Goal: Task Accomplishment & Management: Use online tool/utility

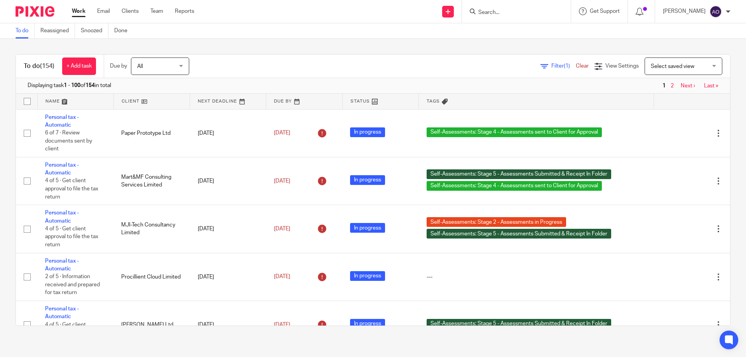
click at [496, 65] on span "Filter (1)" at bounding box center [564, 65] width 24 height 5
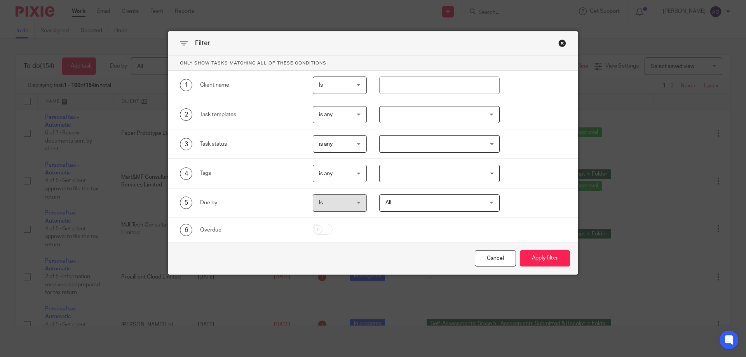
click at [487, 110] on div at bounding box center [439, 114] width 121 height 17
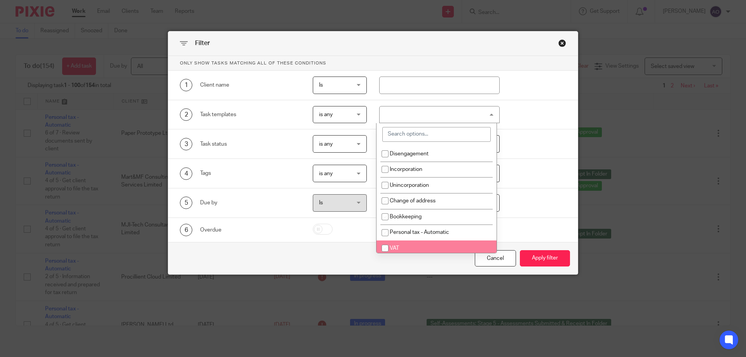
click at [396, 244] on li "VAT" at bounding box center [437, 249] width 120 height 16
checkbox input "true"
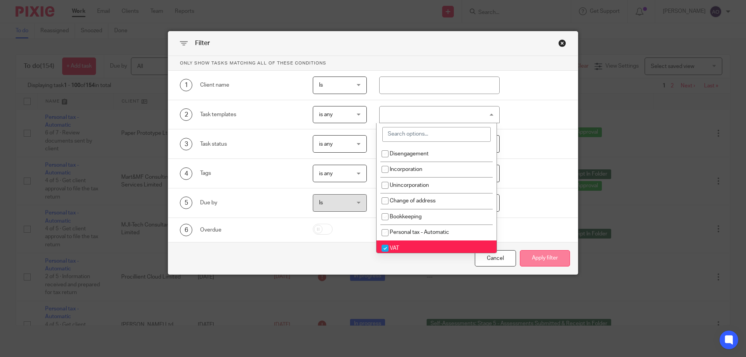
click at [496, 253] on button "Apply filter" at bounding box center [545, 258] width 50 height 17
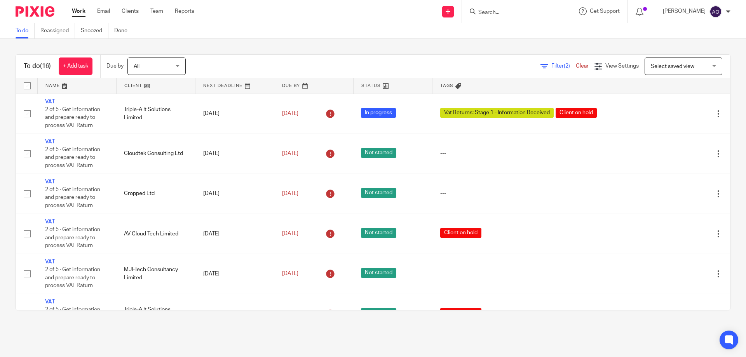
click at [150, 85] on link at bounding box center [156, 86] width 79 height 16
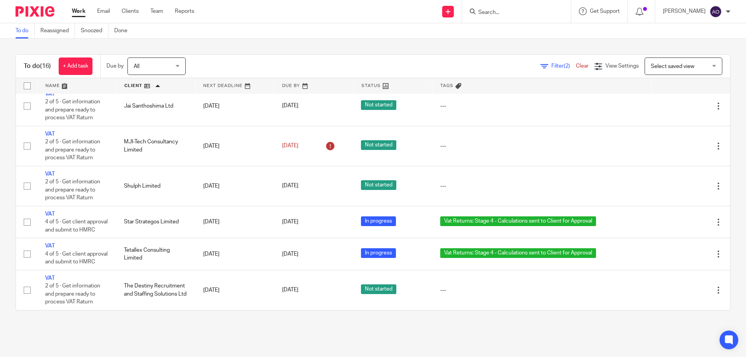
scroll to position [233, 0]
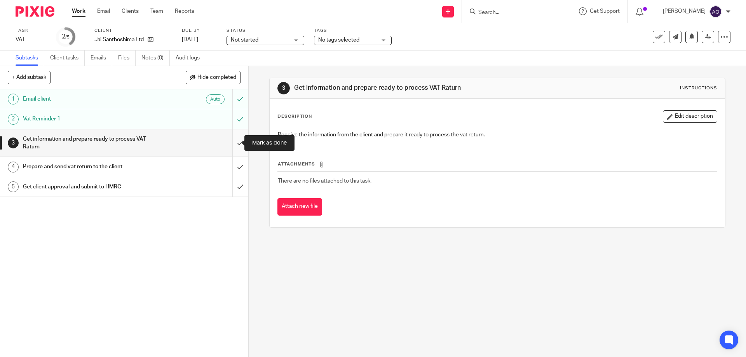
click at [234, 141] on input "submit" at bounding box center [124, 143] width 248 height 28
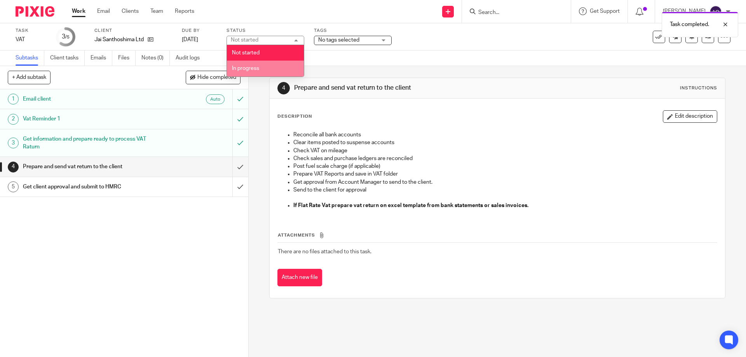
click at [259, 67] on span "In progress" at bounding box center [245, 68] width 27 height 5
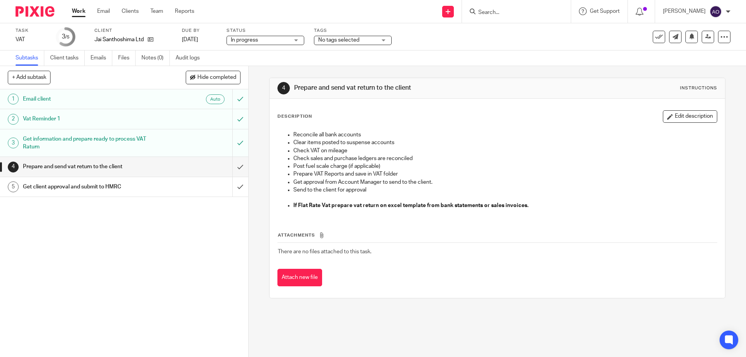
click at [211, 238] on div "1 Email client Auto 2 Vat Reminder 1 3 Get information and prepare ready to pro…" at bounding box center [124, 223] width 248 height 268
click at [385, 40] on div "No tags selected" at bounding box center [353, 40] width 78 height 9
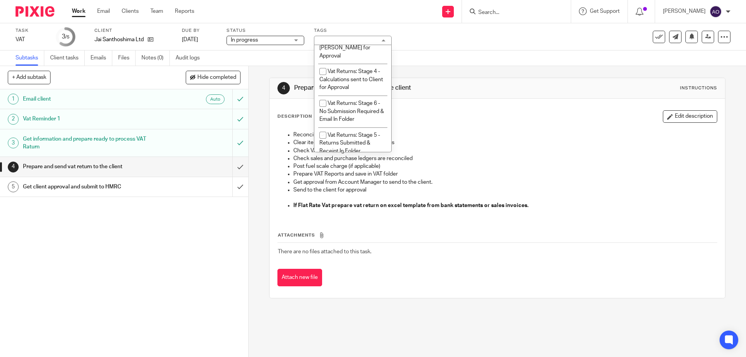
scroll to position [582, 0]
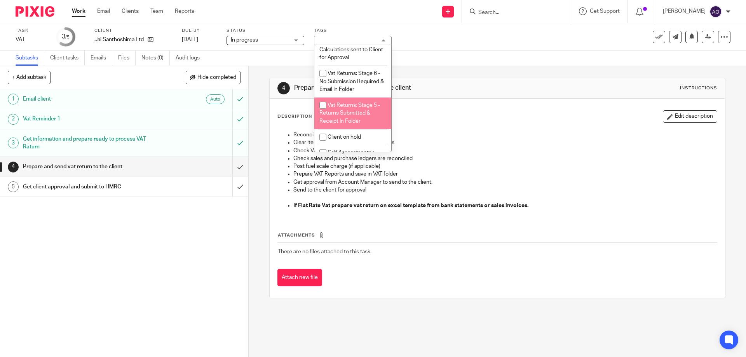
click at [321, 105] on input "checkbox" at bounding box center [323, 105] width 15 height 15
checkbox input "true"
click at [208, 268] on div "1 Email client Auto 2 Vat Reminder 1 3 Get information and prepare ready to pro…" at bounding box center [124, 223] width 248 height 268
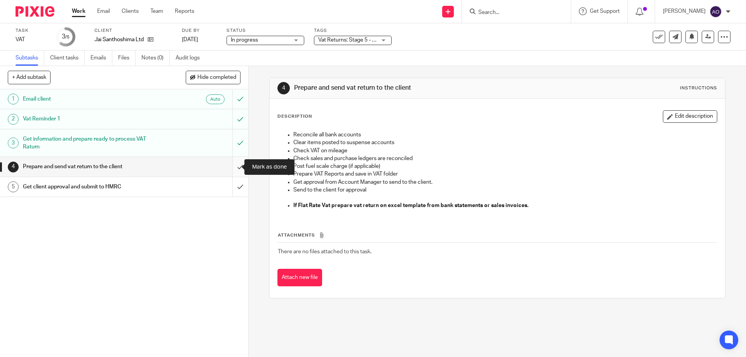
click at [230, 168] on input "submit" at bounding box center [124, 166] width 248 height 19
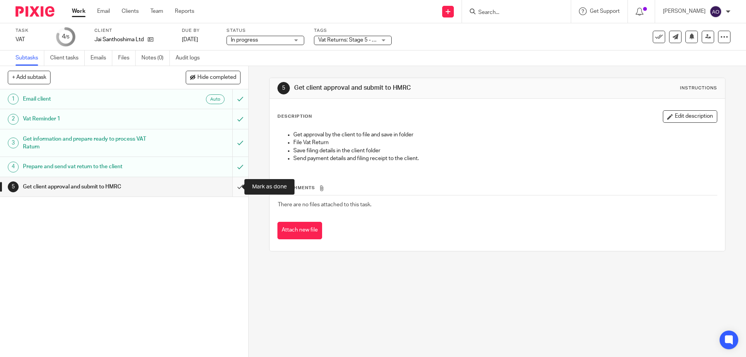
click at [230, 184] on input "submit" at bounding box center [124, 186] width 248 height 19
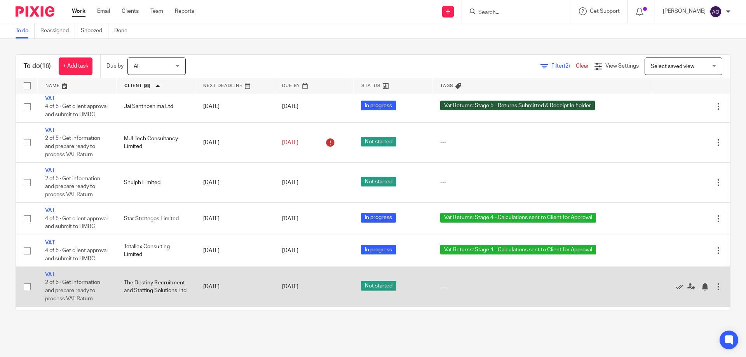
scroll to position [229, 0]
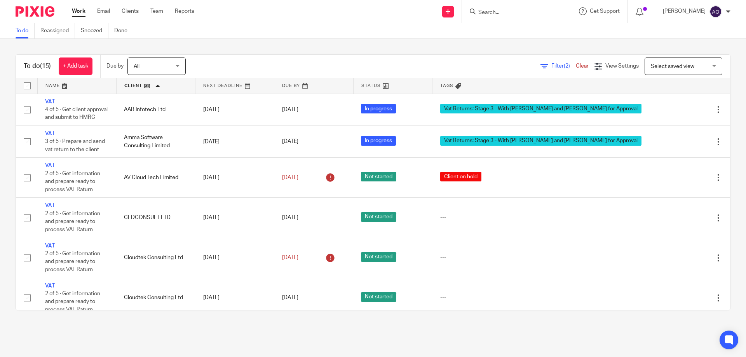
click at [257, 84] on link at bounding box center [235, 86] width 79 height 16
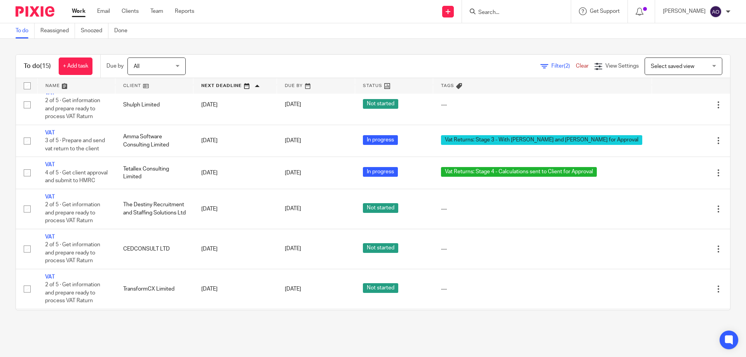
scroll to position [352, 0]
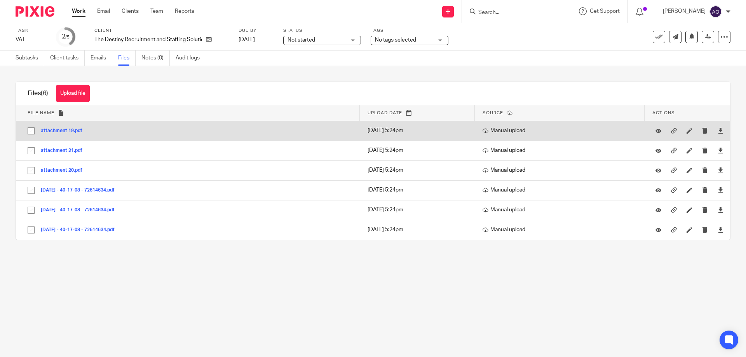
click at [35, 129] on input "checkbox" at bounding box center [31, 131] width 15 height 15
checkbox input "true"
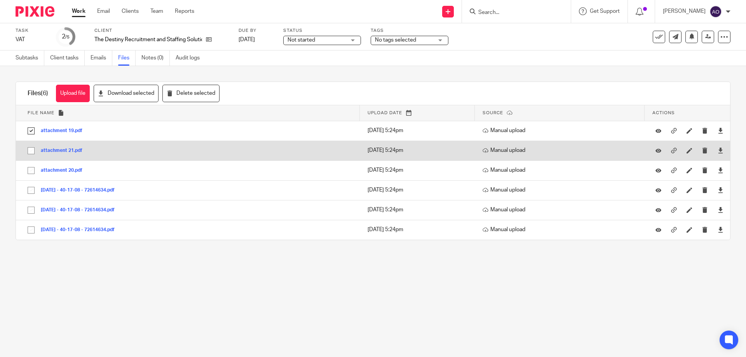
click at [31, 150] on input "checkbox" at bounding box center [31, 150] width 15 height 15
checkbox input "true"
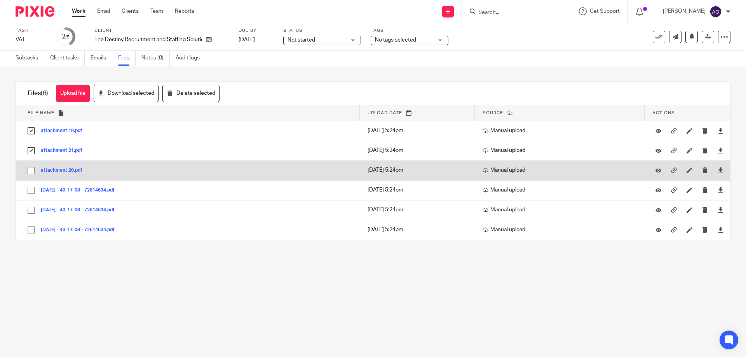
click at [29, 173] on input "checkbox" at bounding box center [31, 170] width 15 height 15
checkbox input "true"
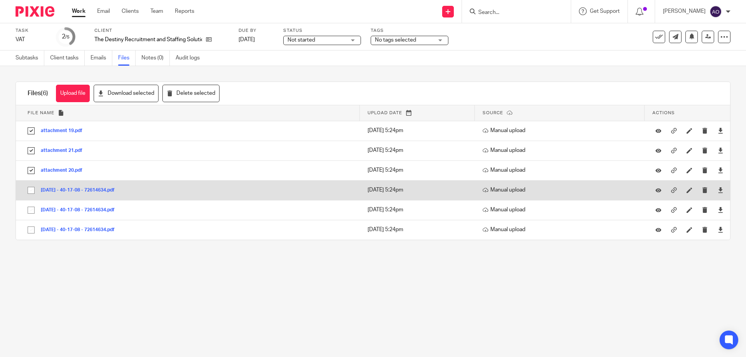
click at [31, 191] on input "checkbox" at bounding box center [31, 190] width 15 height 15
checkbox input "true"
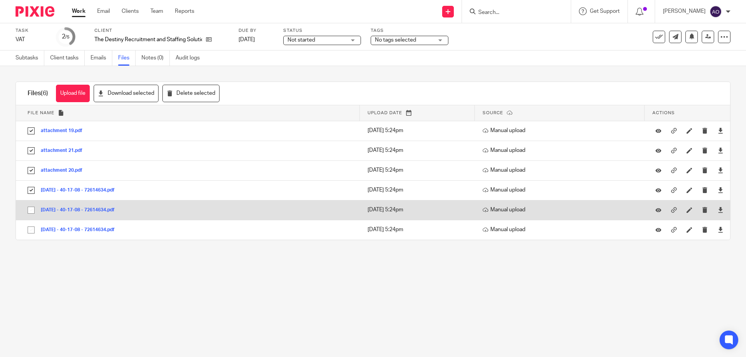
click at [30, 207] on input "checkbox" at bounding box center [31, 210] width 15 height 15
checkbox input "true"
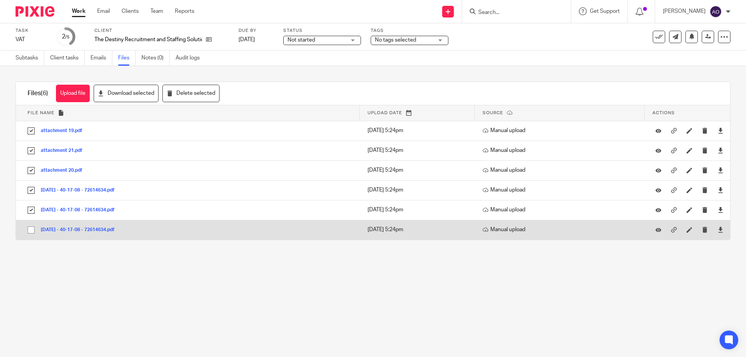
click at [30, 227] on input "checkbox" at bounding box center [31, 230] width 15 height 15
click at [30, 232] on input "checkbox" at bounding box center [31, 230] width 15 height 15
checkbox input "true"
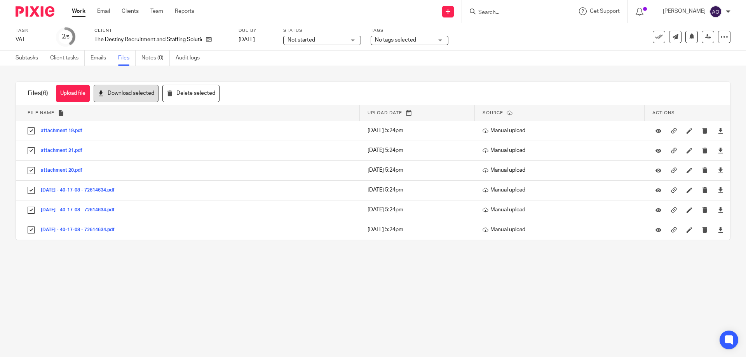
click at [120, 92] on button "Download selected" at bounding box center [126, 93] width 65 height 17
